Goal: Task Accomplishment & Management: Use online tool/utility

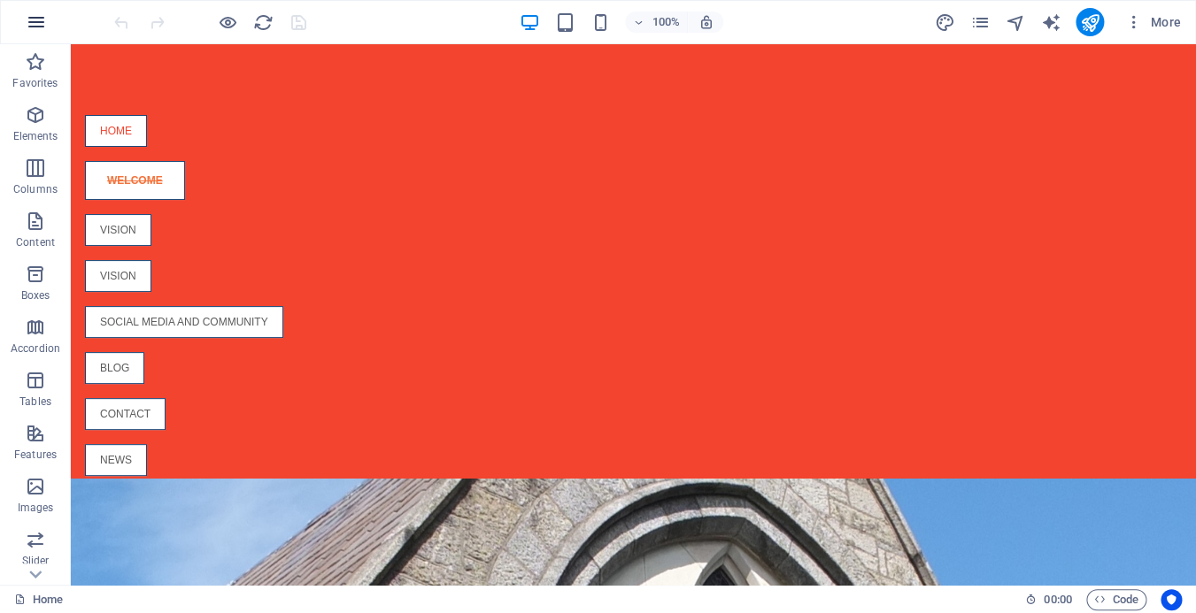
click at [30, 17] on icon "button" at bounding box center [36, 22] width 21 height 21
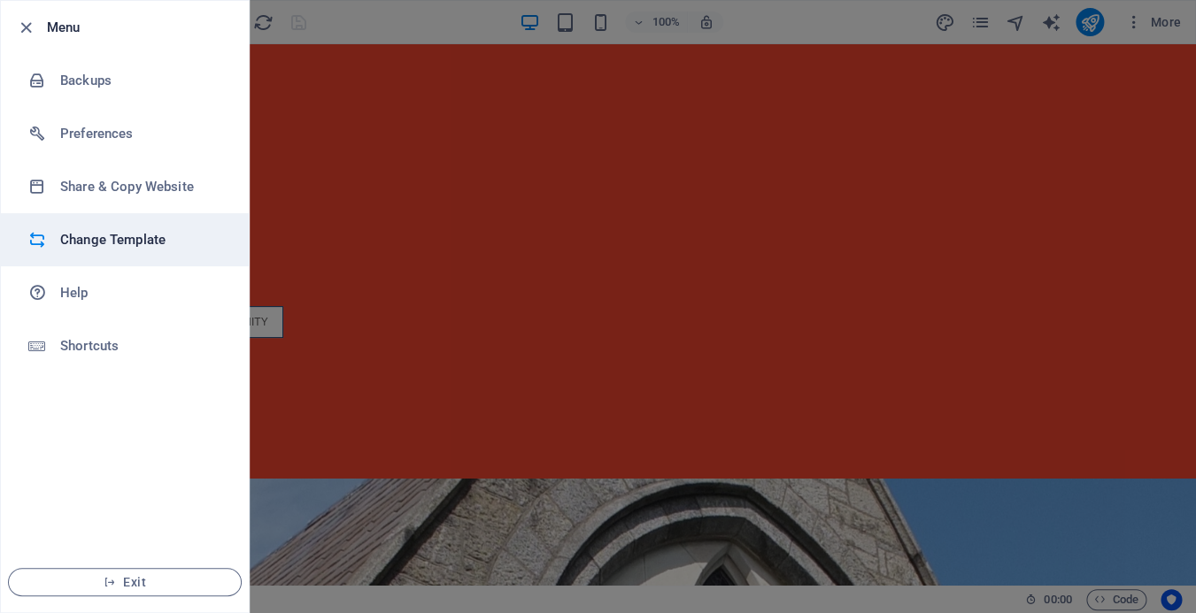
click at [132, 242] on h6 "Change Template" at bounding box center [142, 239] width 164 height 21
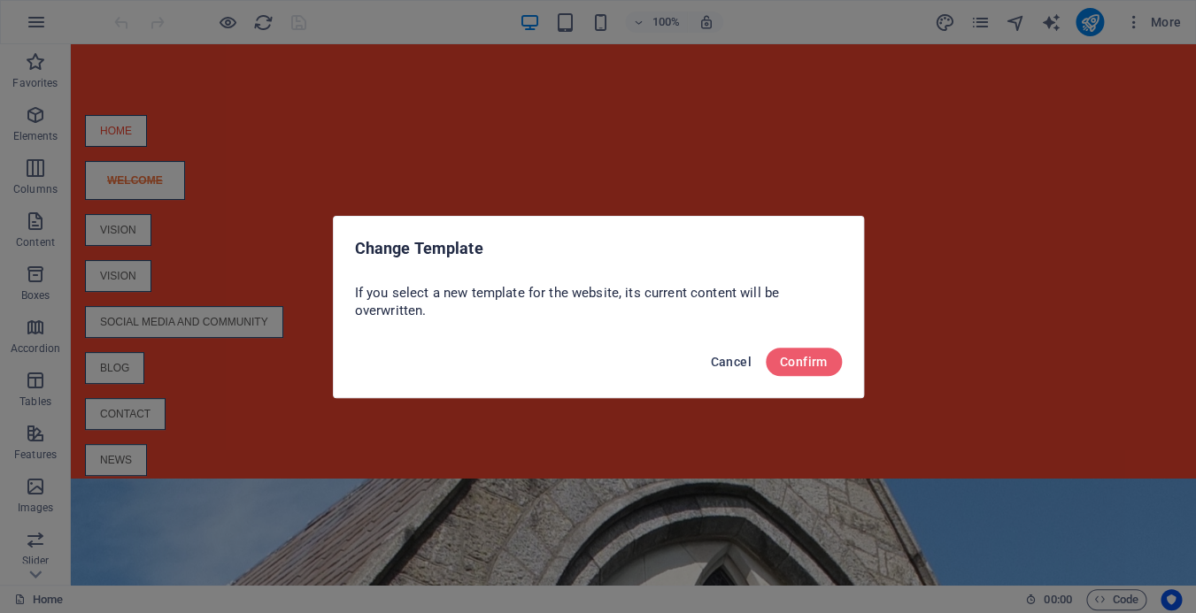
click at [727, 363] on span "Cancel" at bounding box center [730, 362] width 41 height 14
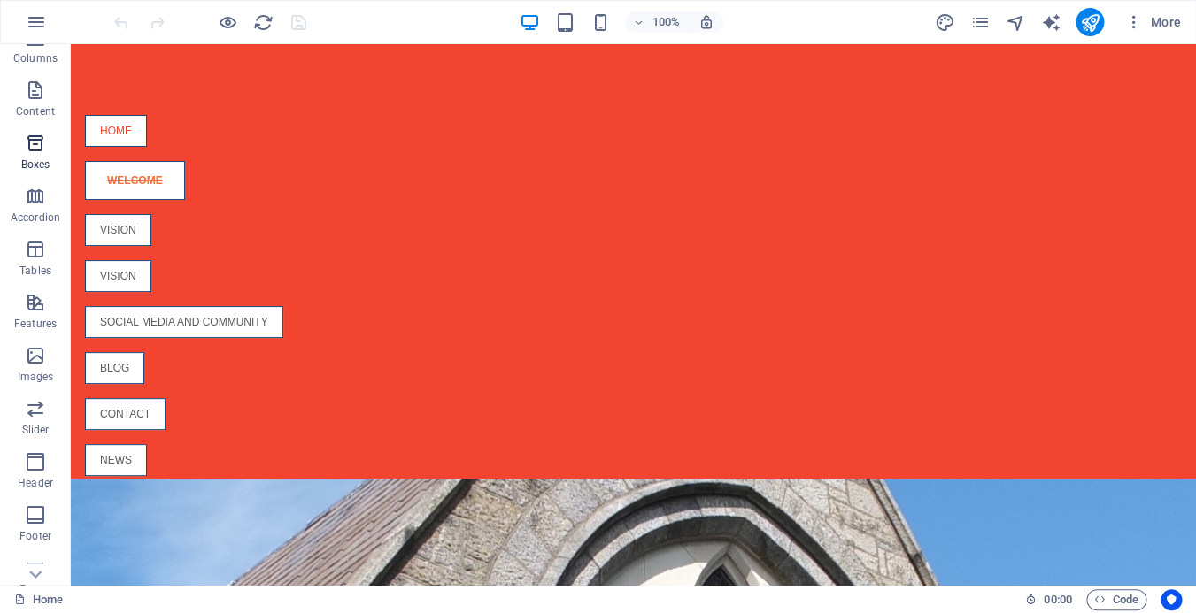
scroll to position [256, 0]
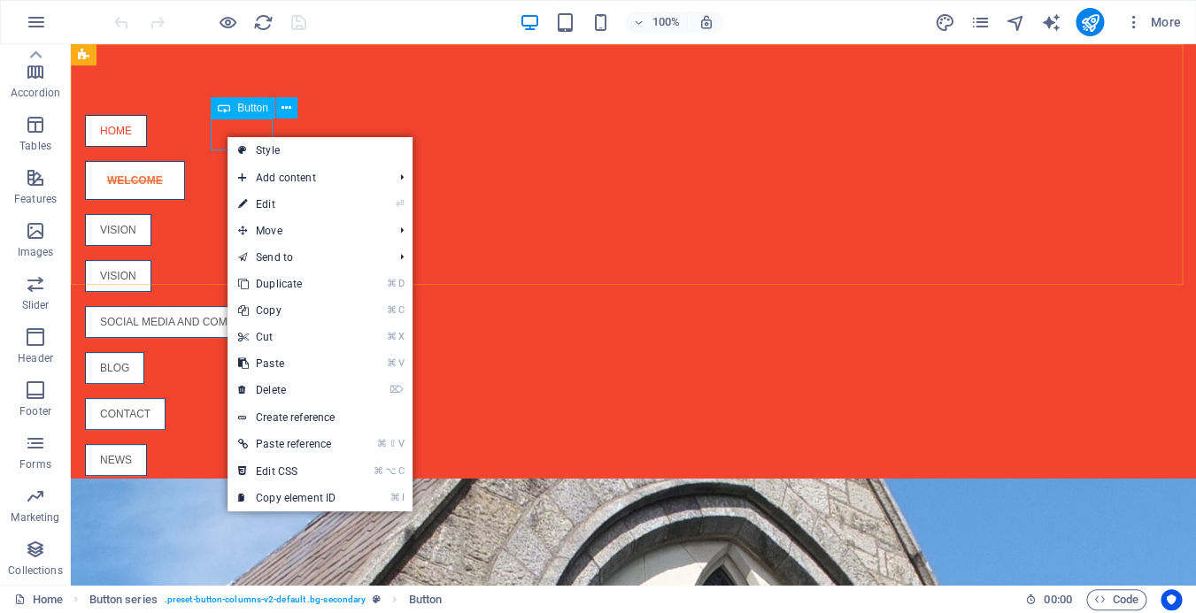
click at [257, 110] on span "Button" at bounding box center [252, 108] width 31 height 11
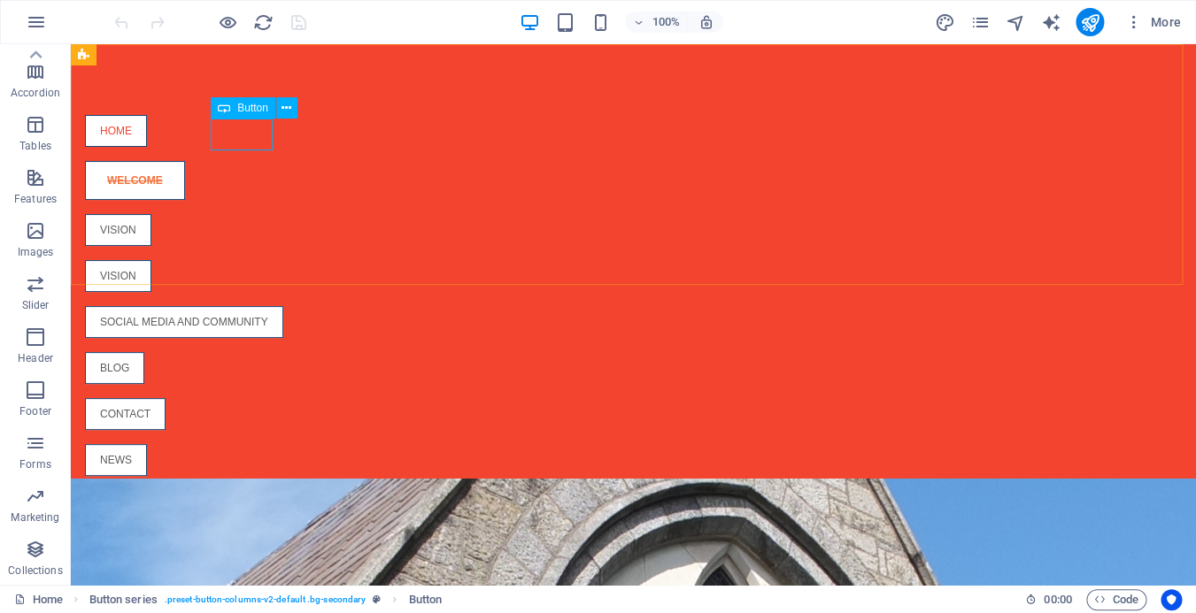
click at [226, 112] on icon at bounding box center [224, 107] width 12 height 21
click at [286, 105] on icon at bounding box center [286, 108] width 10 height 19
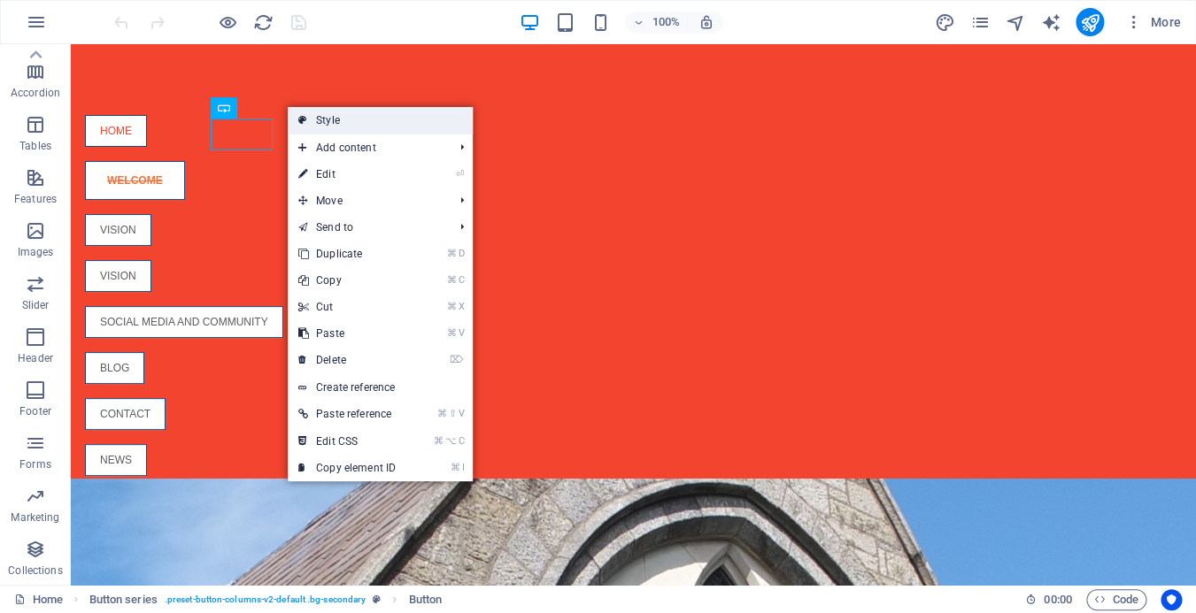
click at [339, 122] on link "Style" at bounding box center [380, 120] width 185 height 27
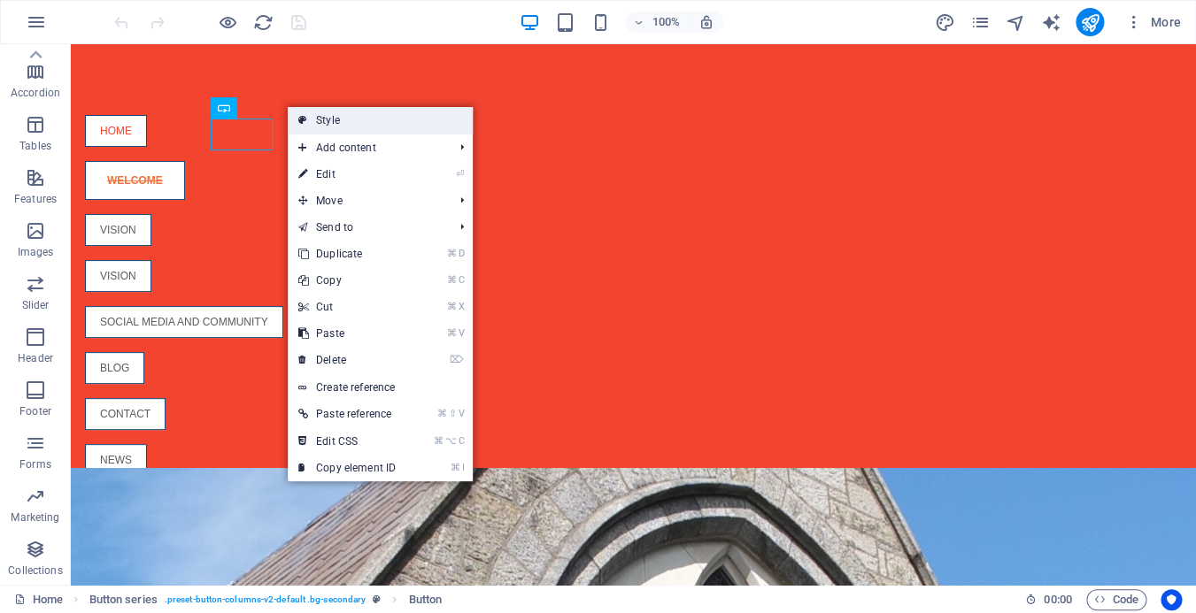
select select "rem"
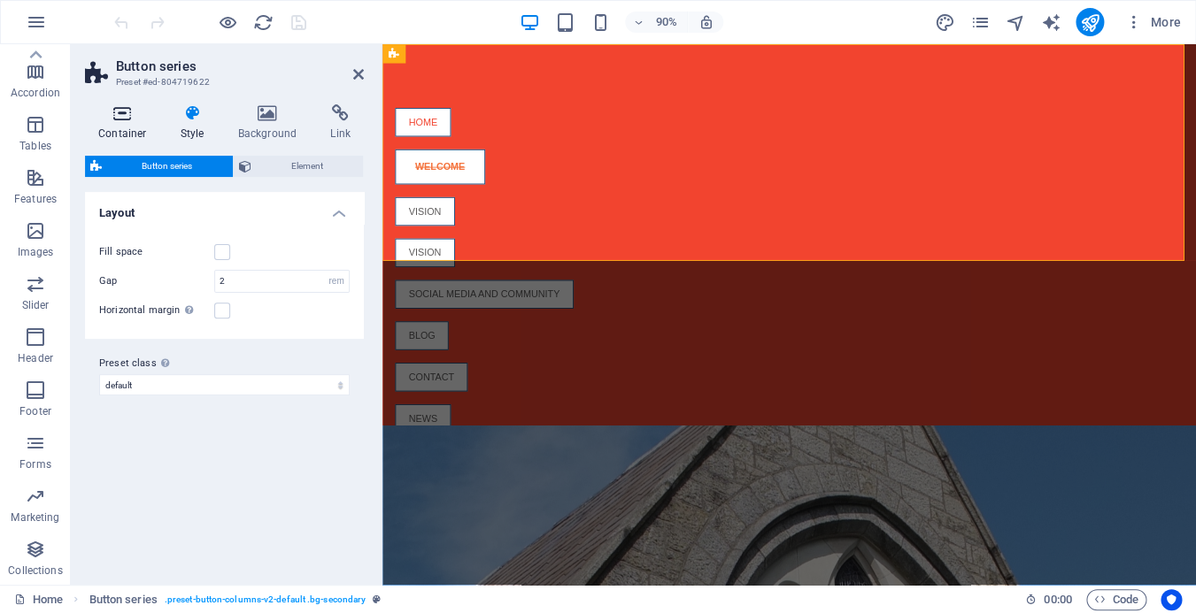
click at [118, 112] on icon at bounding box center [122, 113] width 75 height 18
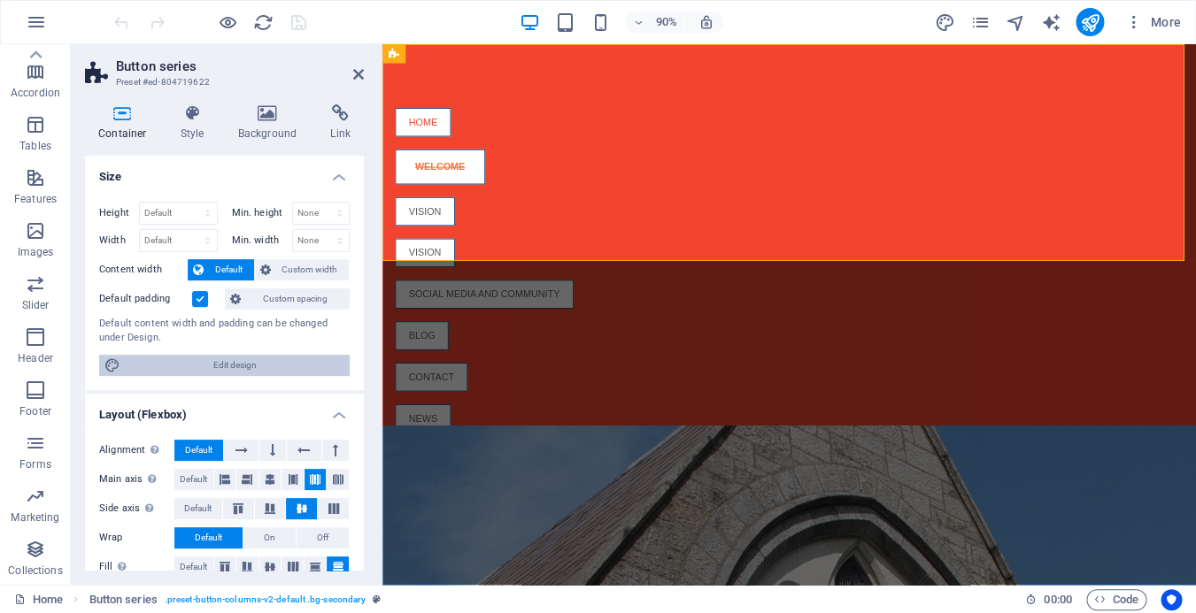
click at [222, 364] on span "Edit design" at bounding box center [235, 365] width 219 height 21
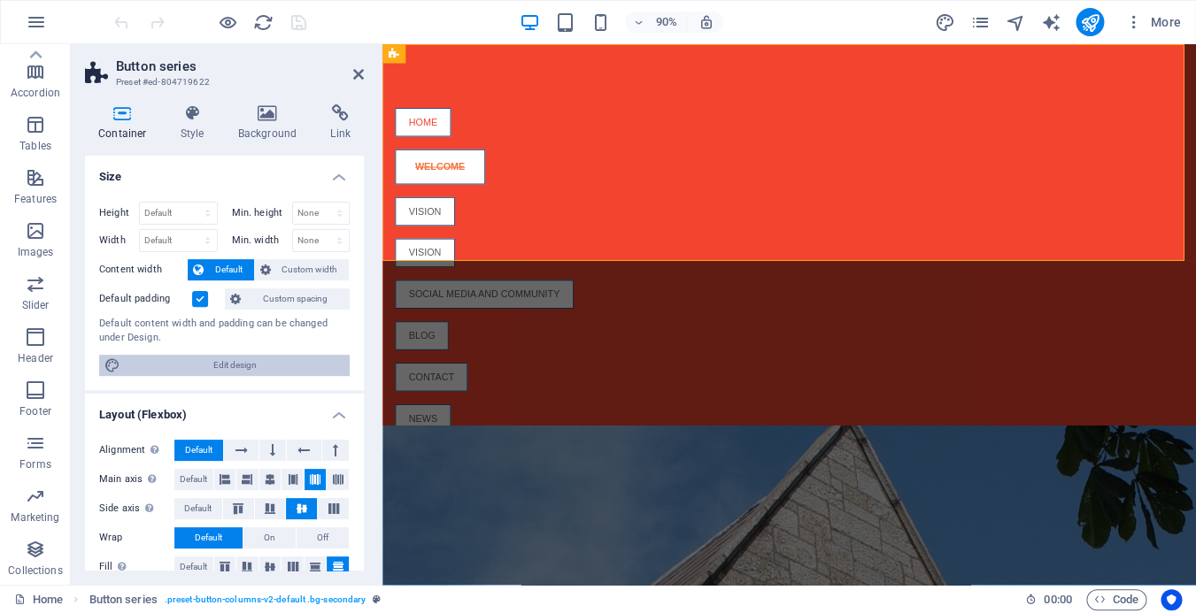
select select "px"
select select "400"
select select "px"
select select "rem"
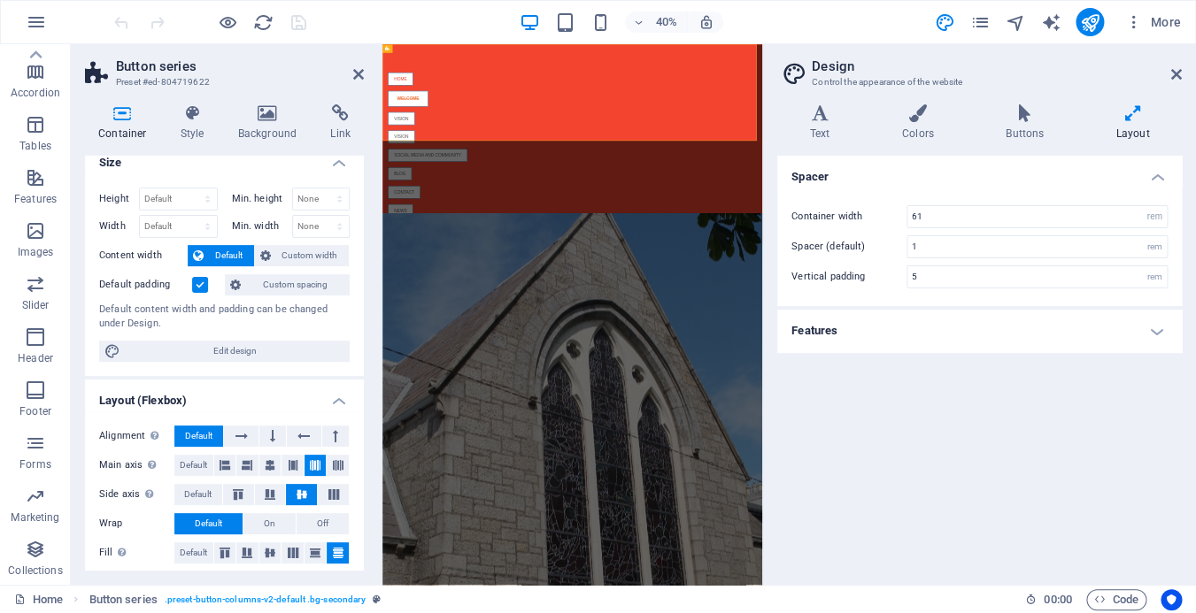
scroll to position [16, 0]
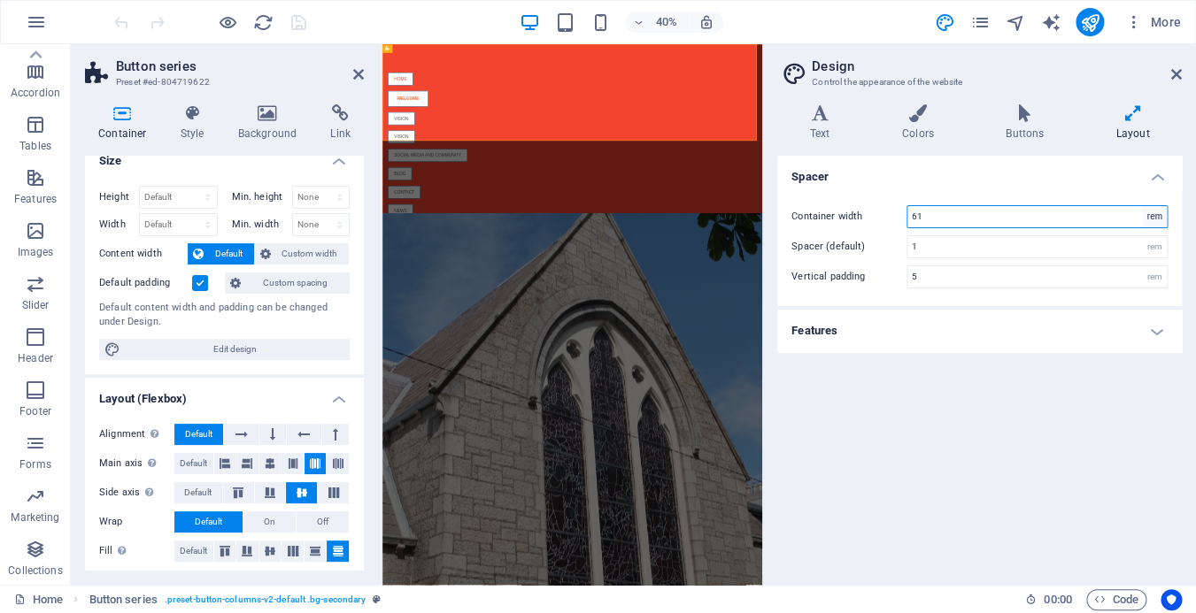
click option "rem" at bounding box center [0, 0] width 0 height 0
click at [952, 220] on input "61" at bounding box center [1036, 216] width 259 height 21
type input "6"
click at [991, 393] on div "Spacer Container width rem px Spacer (default) 1 rem Vertical padding 5 rem Fea…" at bounding box center [979, 363] width 405 height 415
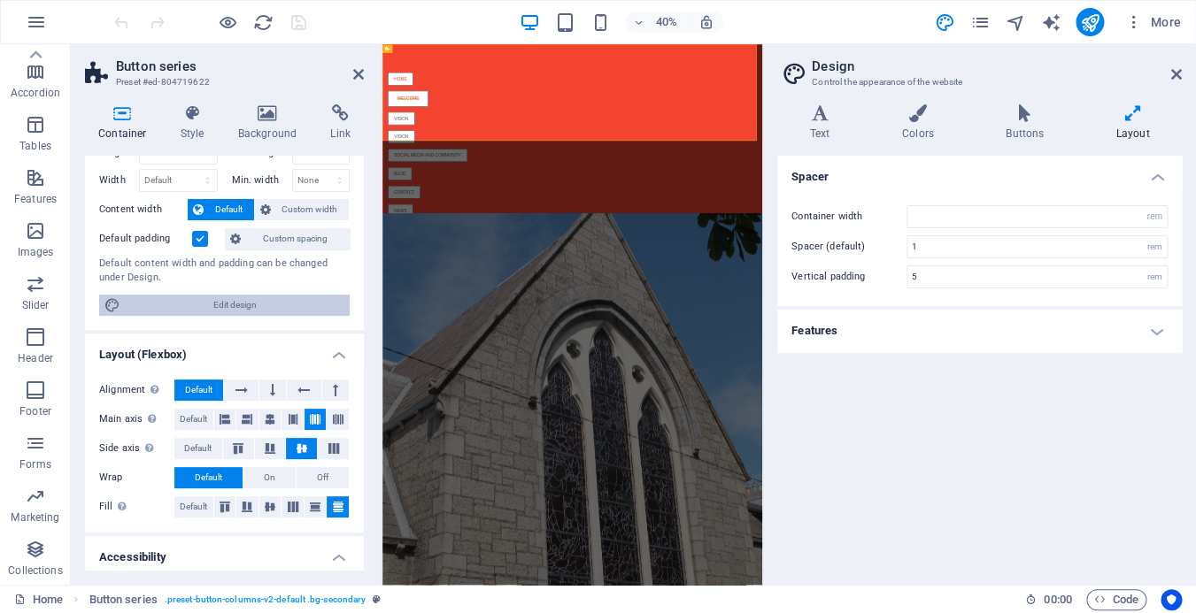
scroll to position [0, 0]
